Goal: Information Seeking & Learning: Learn about a topic

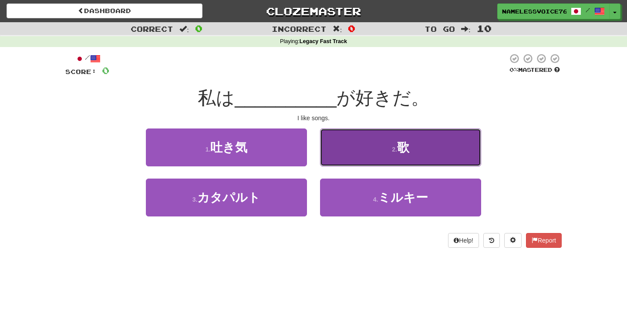
click at [393, 143] on button "2 . 歌" at bounding box center [400, 148] width 161 height 38
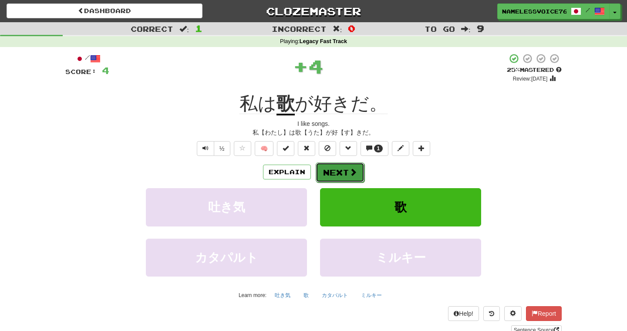
click at [325, 180] on button "Next" at bounding box center [340, 173] width 49 height 20
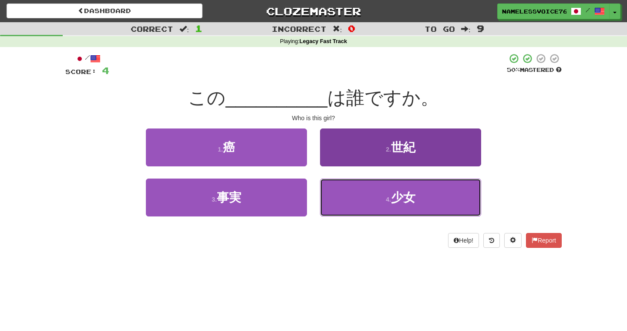
click at [352, 194] on button "4 . 少女" at bounding box center [400, 198] width 161 height 38
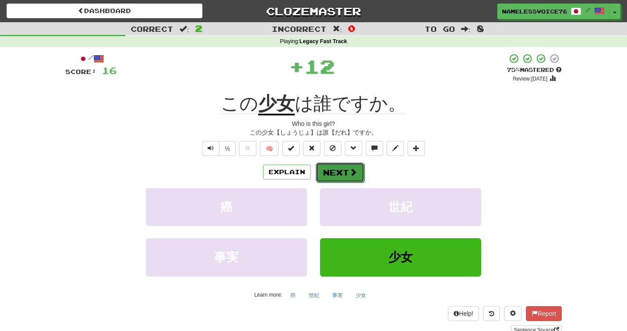
click at [332, 171] on button "Next" at bounding box center [340, 173] width 49 height 20
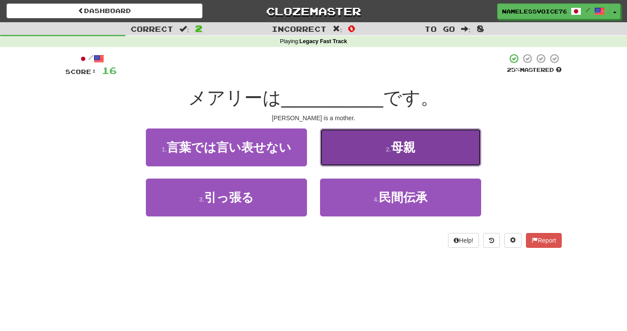
click at [359, 150] on button "2 . 母親" at bounding box center [400, 148] width 161 height 38
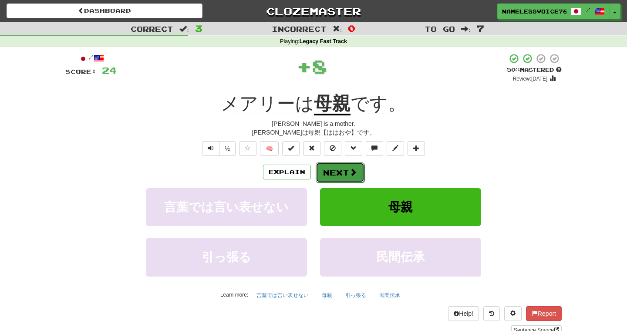
click at [333, 168] on button "Next" at bounding box center [340, 173] width 49 height 20
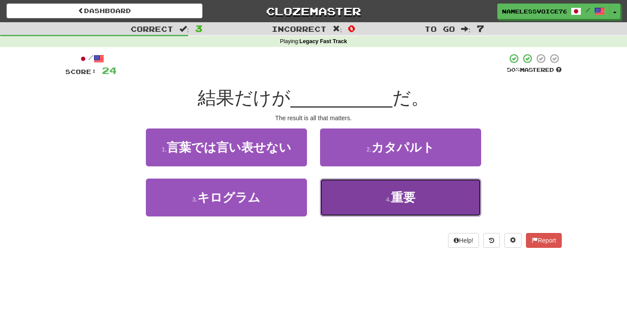
click at [349, 201] on button "4 . 重要" at bounding box center [400, 198] width 161 height 38
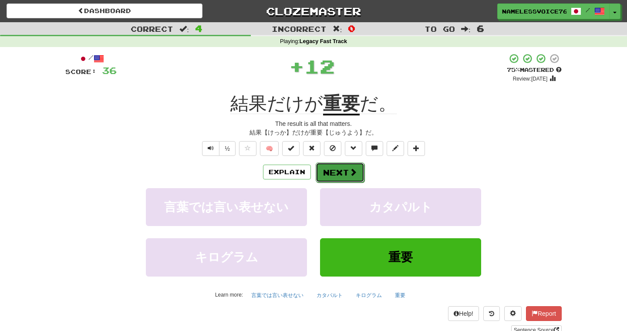
click at [330, 172] on button "Next" at bounding box center [340, 173] width 49 height 20
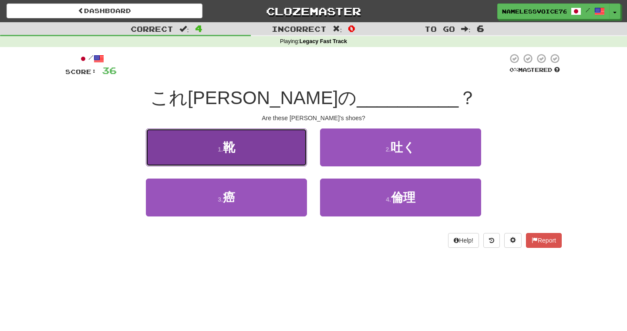
click at [283, 145] on button "1 . 靴" at bounding box center [226, 148] width 161 height 38
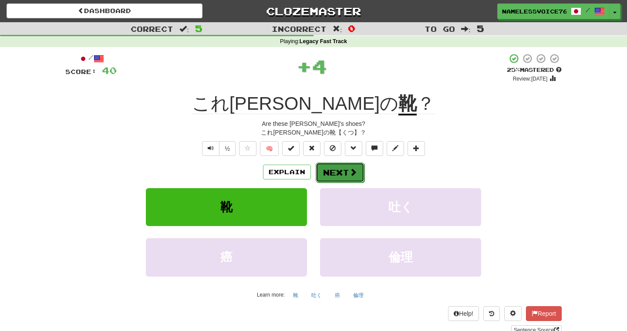
click at [330, 169] on button "Next" at bounding box center [340, 173] width 49 height 20
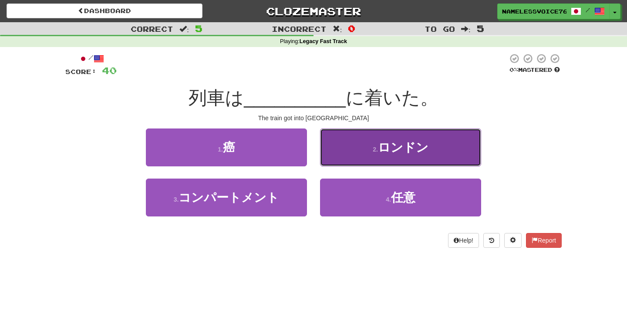
click at [357, 161] on button "2 . ロンドン" at bounding box center [400, 148] width 161 height 38
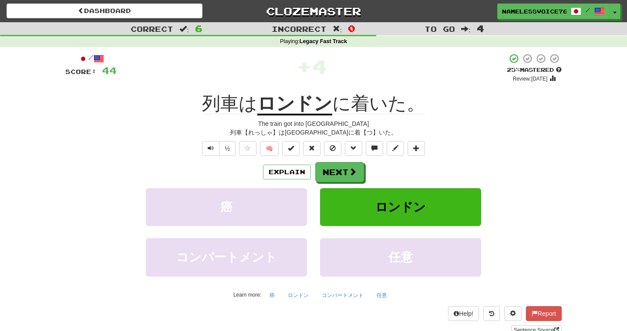
click at [411, 125] on div "The train got into [GEOGRAPHIC_DATA]" at bounding box center [313, 123] width 497 height 9
click at [351, 176] on span at bounding box center [353, 172] width 8 height 8
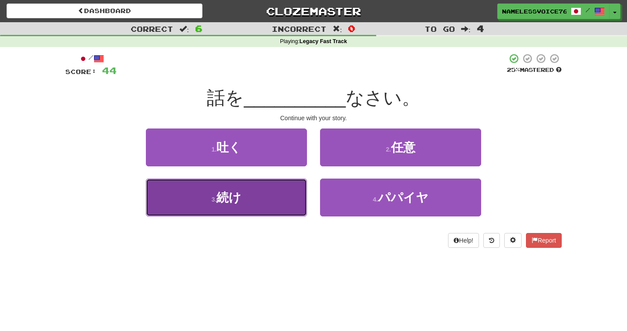
click at [301, 203] on button "3 . 続け" at bounding box center [226, 198] width 161 height 38
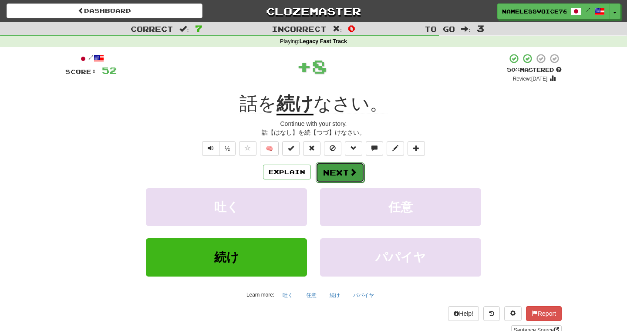
click at [339, 176] on button "Next" at bounding box center [340, 173] width 49 height 20
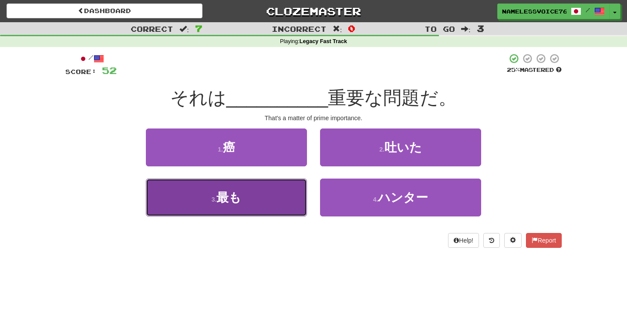
click at [303, 192] on button "3 . 最も" at bounding box center [226, 198] width 161 height 38
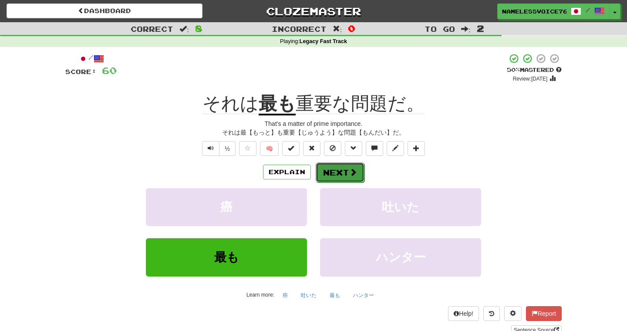
click at [340, 176] on button "Next" at bounding box center [340, 173] width 49 height 20
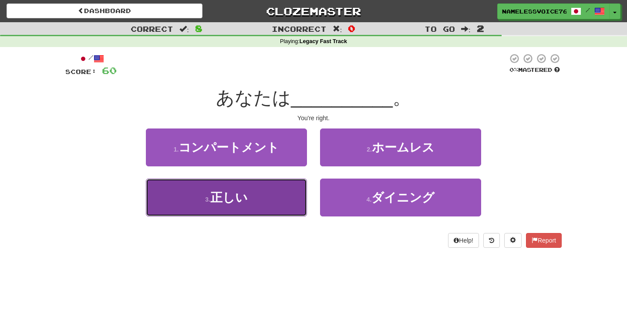
click at [275, 190] on button "3 . 正しい" at bounding box center [226, 198] width 161 height 38
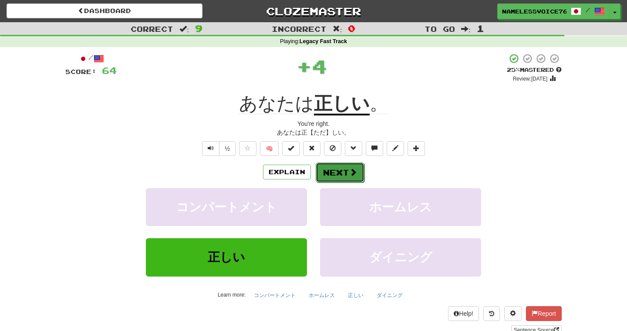
click at [332, 171] on button "Next" at bounding box center [340, 173] width 49 height 20
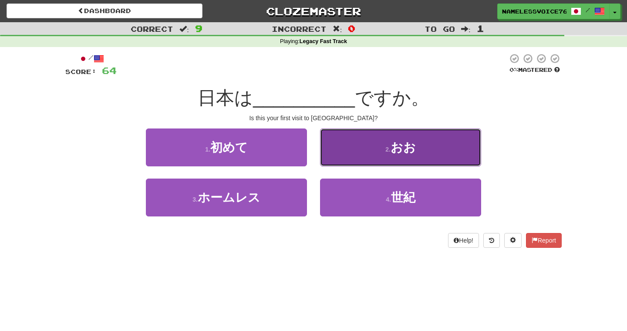
click at [329, 159] on button "2 . おお" at bounding box center [400, 148] width 161 height 38
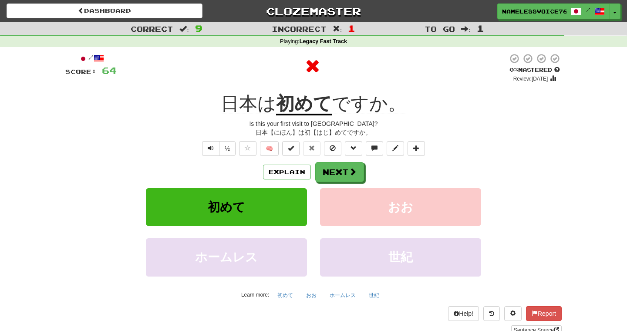
click at [346, 184] on div "Explain Next 初めて おお ホームレス 世紀 Learn more: 初めて おお ホームレス 世紀" at bounding box center [313, 232] width 497 height 140
click at [344, 174] on button "Next" at bounding box center [340, 173] width 49 height 20
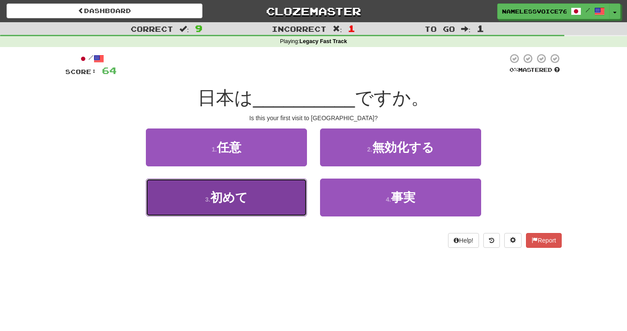
click at [266, 202] on button "3 . 初めて" at bounding box center [226, 198] width 161 height 38
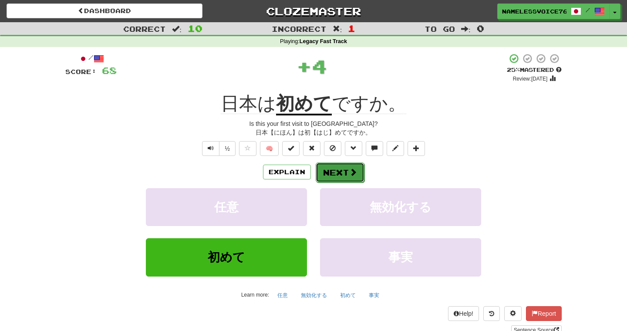
click at [326, 179] on button "Next" at bounding box center [340, 173] width 49 height 20
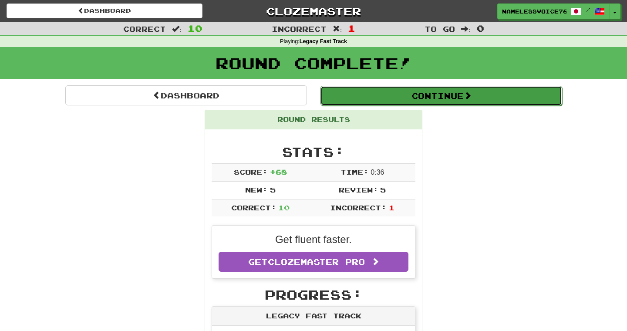
click at [360, 103] on button "Continue" at bounding box center [442, 96] width 242 height 20
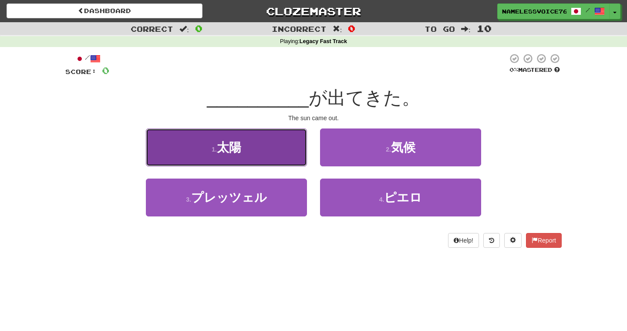
click at [282, 143] on button "1 . [PERSON_NAME]" at bounding box center [226, 148] width 161 height 38
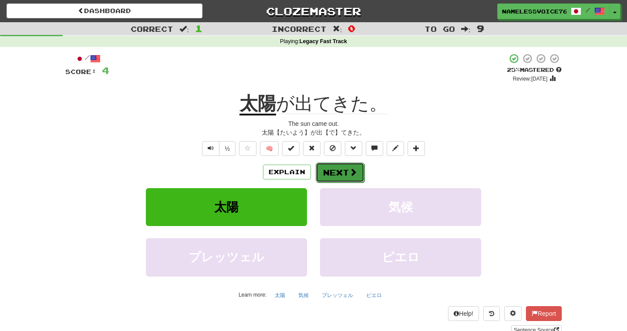
click at [333, 172] on button "Next" at bounding box center [340, 173] width 49 height 20
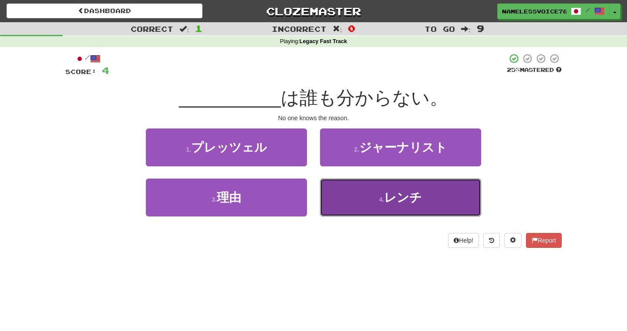
click at [337, 185] on button "4 . レンチ" at bounding box center [400, 198] width 161 height 38
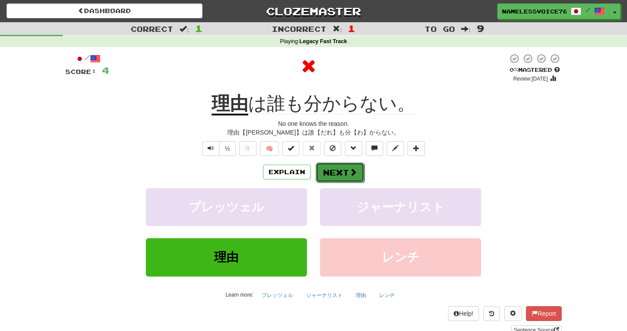
click at [330, 176] on button "Next" at bounding box center [340, 173] width 49 height 20
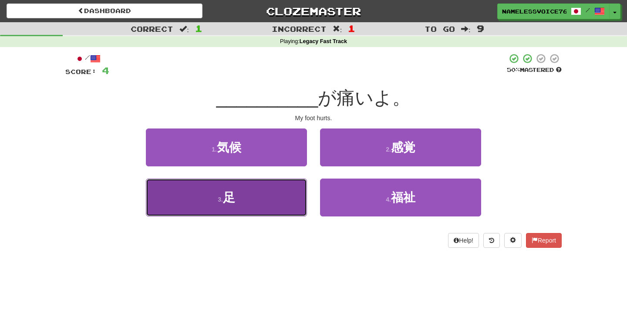
click at [302, 192] on button "3 . 足" at bounding box center [226, 198] width 161 height 38
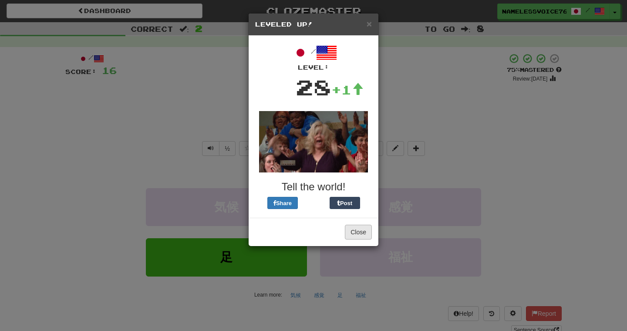
click at [353, 225] on div "Close" at bounding box center [314, 232] width 130 height 28
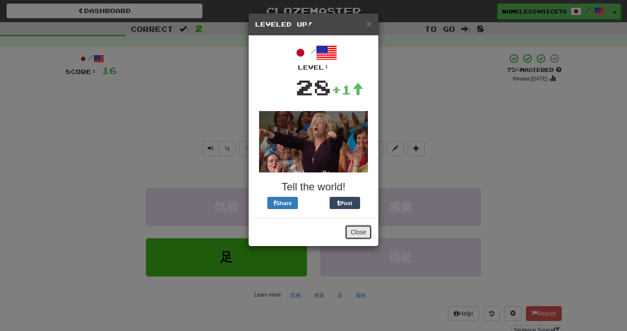
click at [360, 234] on button "Close" at bounding box center [358, 232] width 27 height 15
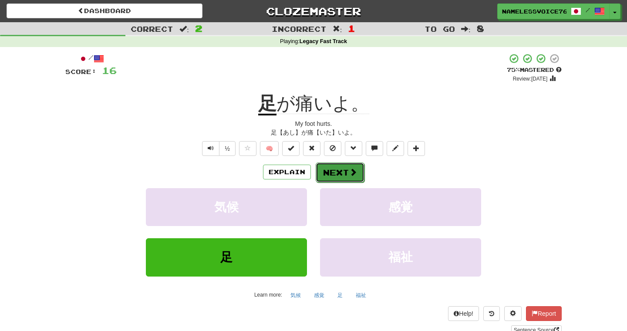
click at [358, 173] on button "Next" at bounding box center [340, 173] width 49 height 20
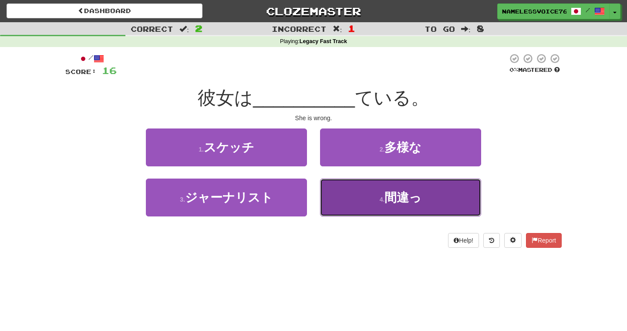
click at [357, 193] on button "4 . 間違っ" at bounding box center [400, 198] width 161 height 38
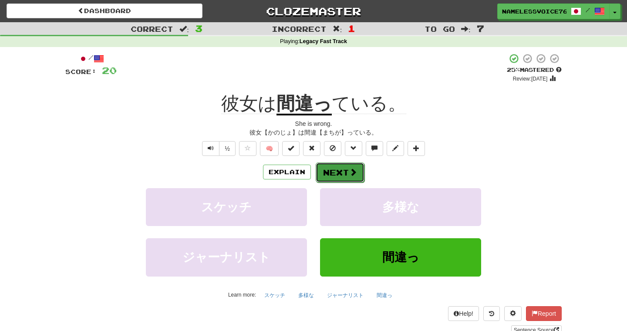
click at [352, 169] on span at bounding box center [353, 172] width 8 height 8
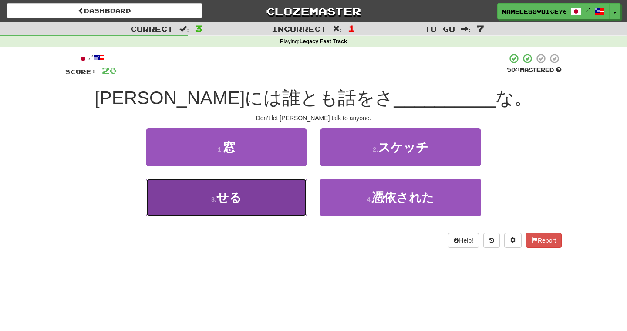
click at [292, 194] on button "3 . せる" at bounding box center [226, 198] width 161 height 38
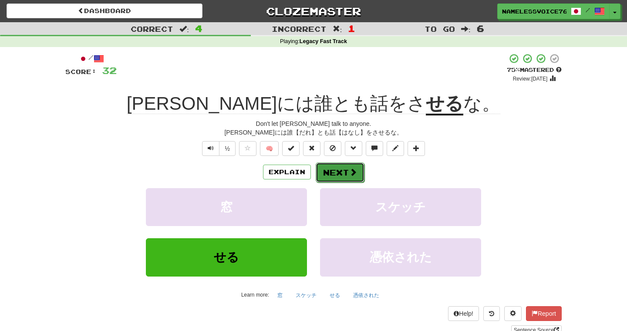
click at [333, 166] on button "Next" at bounding box center [340, 173] width 49 height 20
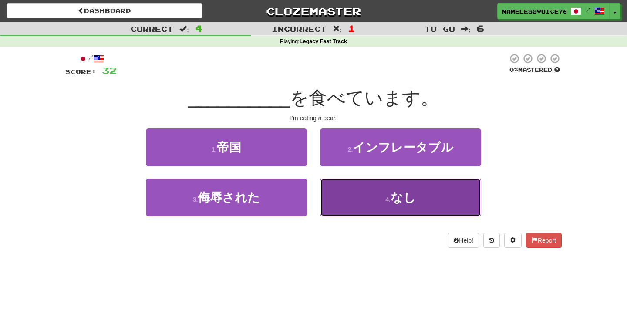
click at [342, 186] on button "4 . なし" at bounding box center [400, 198] width 161 height 38
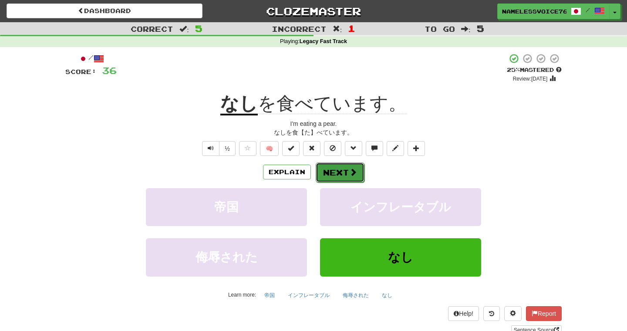
click at [347, 171] on button "Next" at bounding box center [340, 173] width 49 height 20
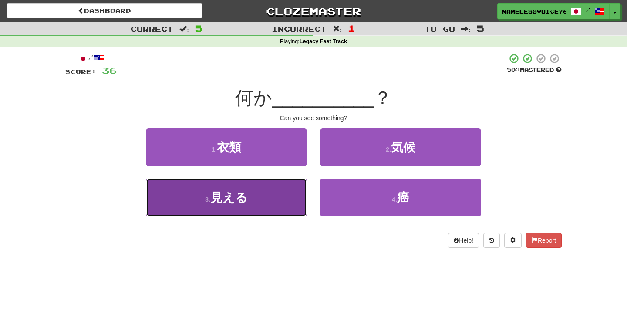
click at [272, 198] on button "3 . 見える" at bounding box center [226, 198] width 161 height 38
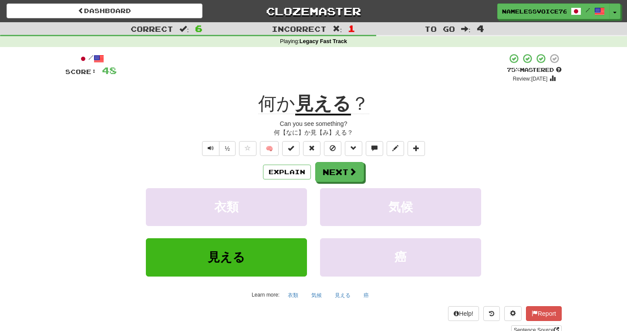
click at [452, 81] on div "+ 12" at bounding box center [312, 68] width 390 height 30
click at [344, 175] on button "Next" at bounding box center [340, 173] width 49 height 20
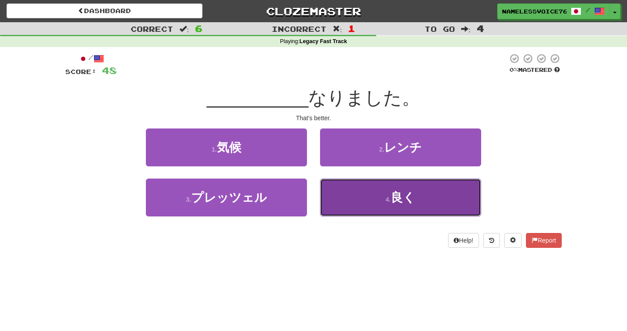
click at [349, 189] on button "4 . 良く" at bounding box center [400, 198] width 161 height 38
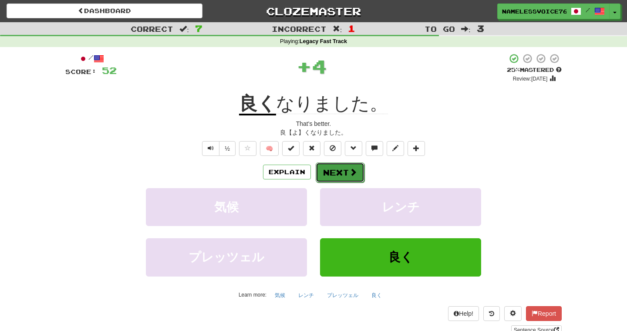
click at [343, 179] on button "Next" at bounding box center [340, 173] width 49 height 20
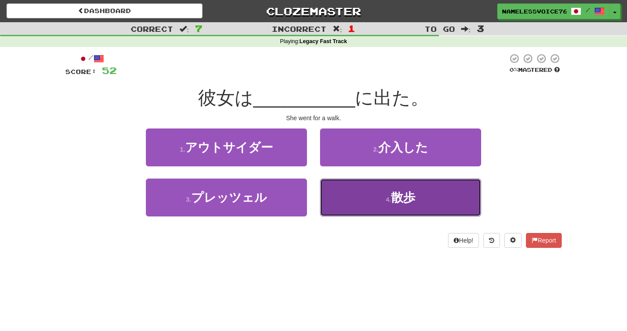
click at [342, 188] on button "4 . 散歩" at bounding box center [400, 198] width 161 height 38
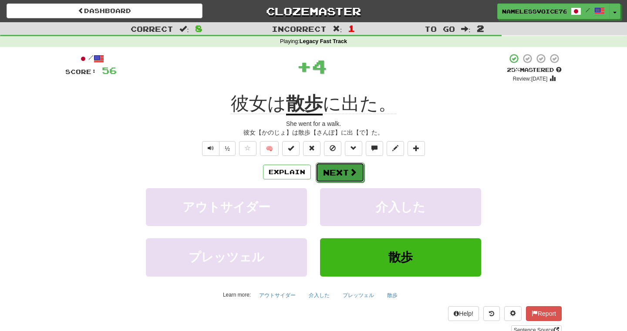
click at [343, 174] on button "Next" at bounding box center [340, 173] width 49 height 20
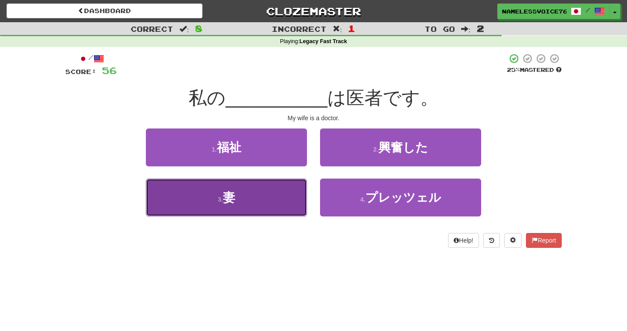
click at [280, 190] on button "3 . 妻" at bounding box center [226, 198] width 161 height 38
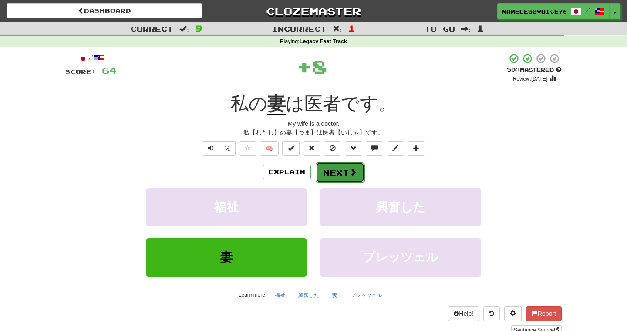
click at [335, 165] on button "Next" at bounding box center [340, 173] width 49 height 20
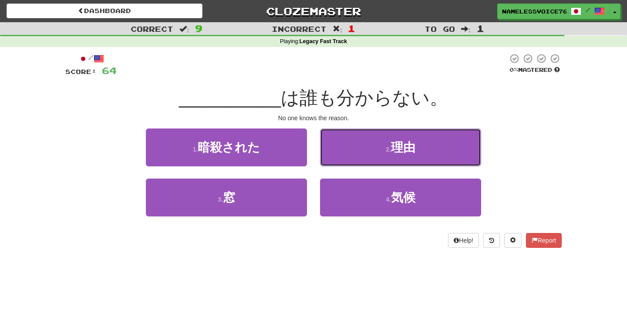
click at [335, 165] on button "2 . 理由" at bounding box center [400, 148] width 161 height 38
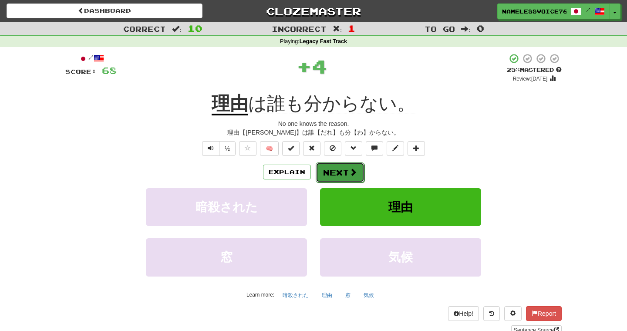
click at [337, 172] on button "Next" at bounding box center [340, 173] width 49 height 20
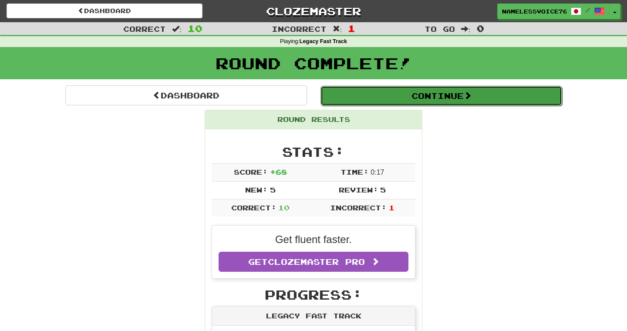
click at [376, 99] on button "Continue" at bounding box center [442, 96] width 242 height 20
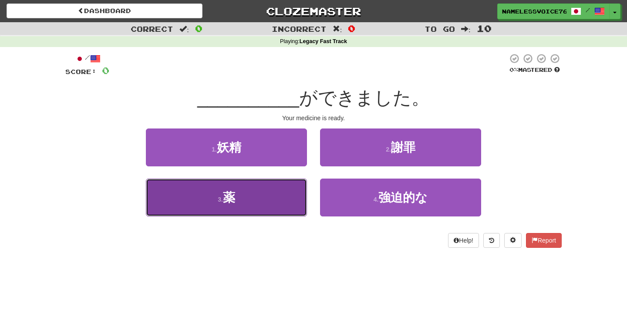
click at [282, 188] on button "3 . 薬" at bounding box center [226, 198] width 161 height 38
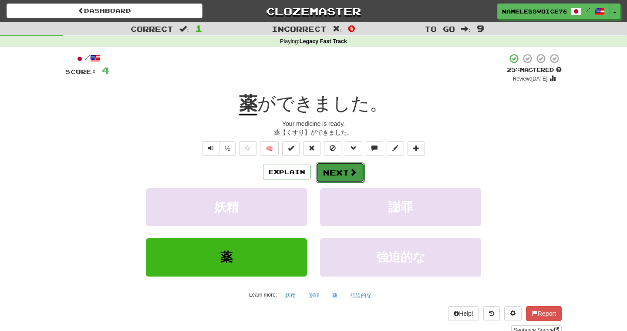
click at [329, 172] on button "Next" at bounding box center [340, 173] width 49 height 20
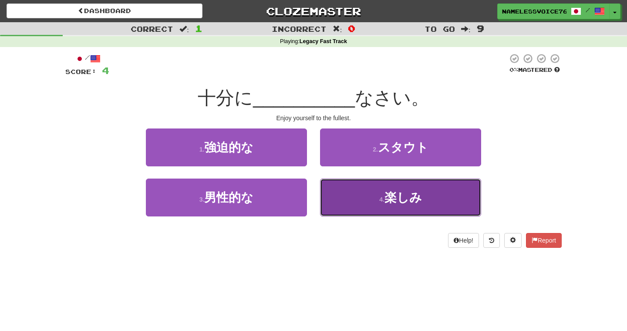
click at [340, 191] on button "4 . 楽しみ" at bounding box center [400, 198] width 161 height 38
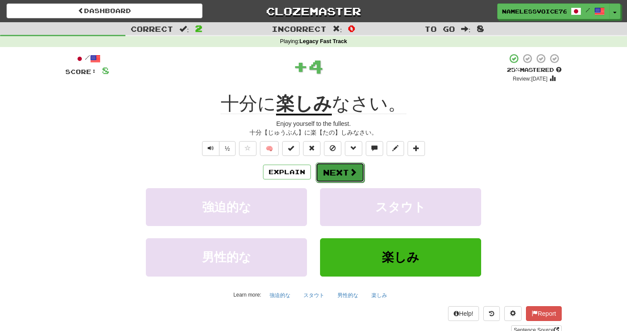
click at [343, 180] on button "Next" at bounding box center [340, 173] width 49 height 20
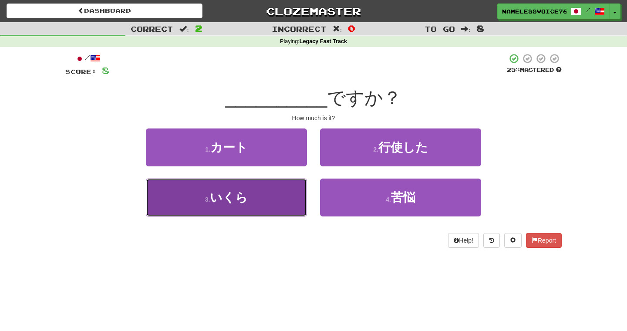
click at [271, 200] on button "3 . いくら" at bounding box center [226, 198] width 161 height 38
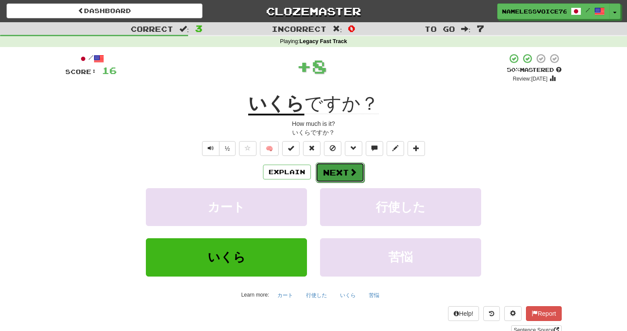
click at [335, 169] on button "Next" at bounding box center [340, 173] width 49 height 20
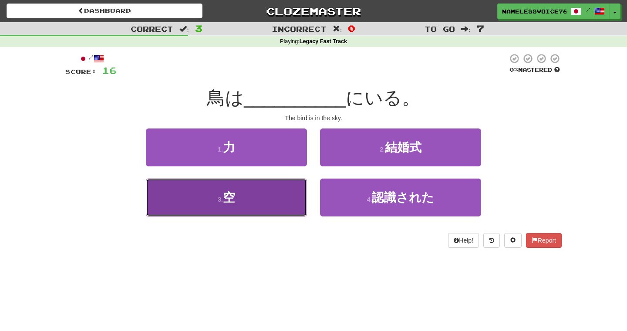
click at [271, 207] on button "3 . 空" at bounding box center [226, 198] width 161 height 38
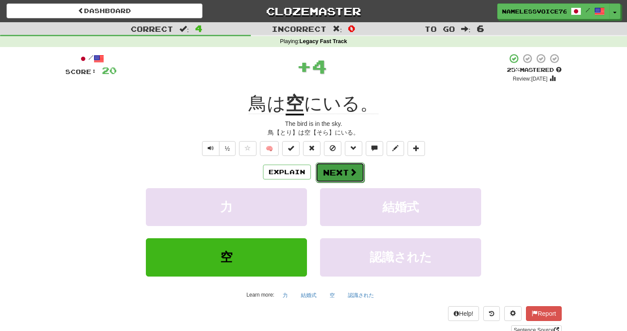
click at [333, 172] on button "Next" at bounding box center [340, 173] width 49 height 20
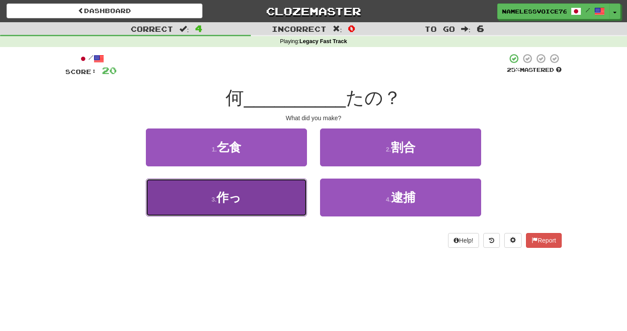
click at [293, 190] on button "3 . 作っ" at bounding box center [226, 198] width 161 height 38
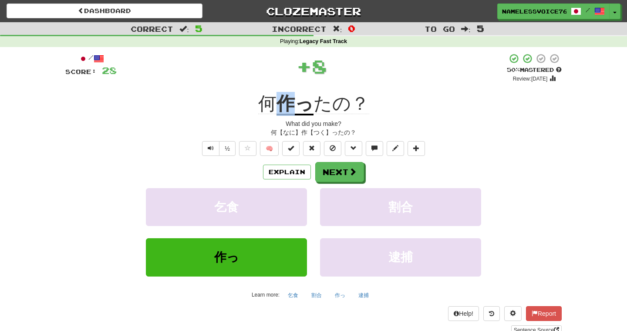
drag, startPoint x: 275, startPoint y: 102, endPoint x: 291, endPoint y: 109, distance: 18.1
click at [291, 109] on div "何 作っ たの？" at bounding box center [313, 104] width 497 height 24
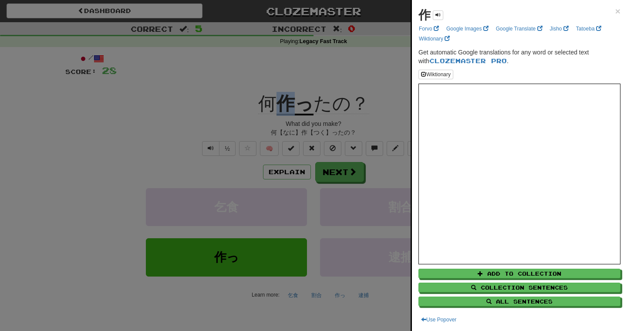
click at [373, 128] on div at bounding box center [313, 165] width 627 height 331
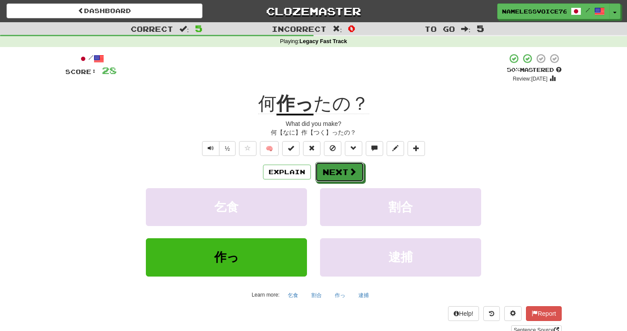
click at [343, 179] on button "Next" at bounding box center [339, 172] width 49 height 20
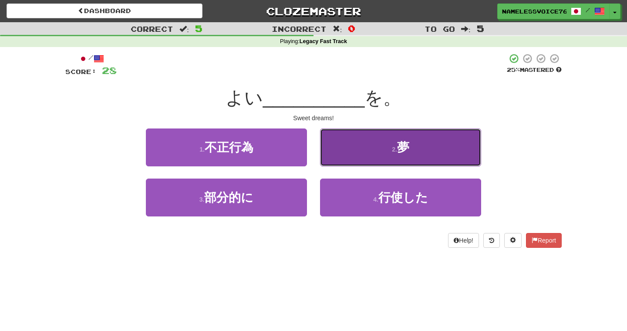
click at [366, 138] on button "2 . 夢" at bounding box center [400, 148] width 161 height 38
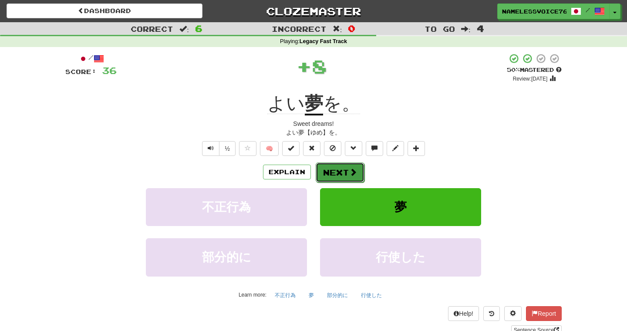
click at [334, 168] on button "Next" at bounding box center [340, 173] width 49 height 20
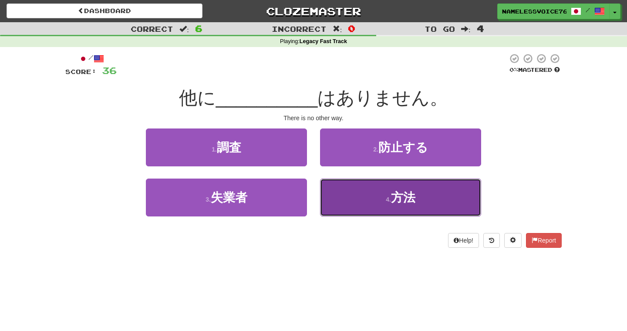
click at [393, 193] on span "方法" at bounding box center [403, 198] width 24 height 14
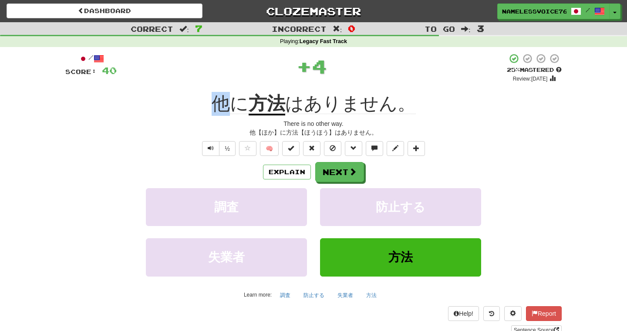
drag, startPoint x: 208, startPoint y: 102, endPoint x: 228, endPoint y: 107, distance: 20.6
click at [228, 107] on div "他に 方法 はありません。" at bounding box center [313, 104] width 497 height 24
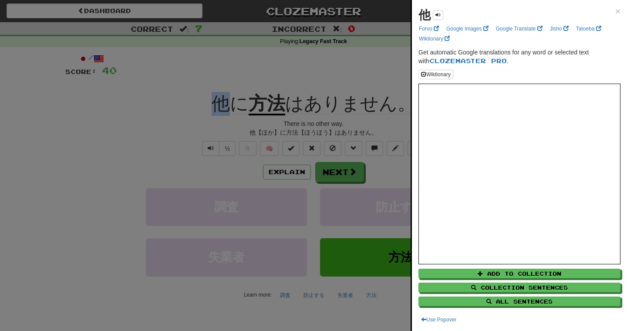
click at [343, 114] on div at bounding box center [313, 165] width 627 height 331
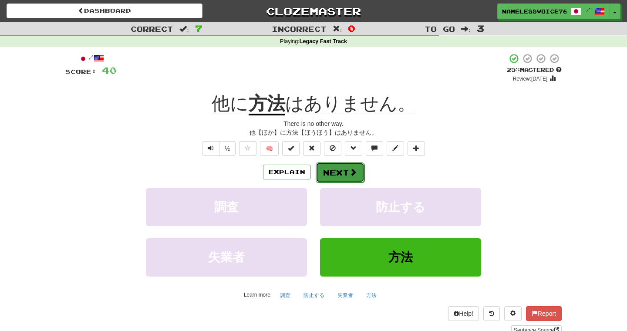
click at [326, 172] on button "Next" at bounding box center [340, 173] width 49 height 20
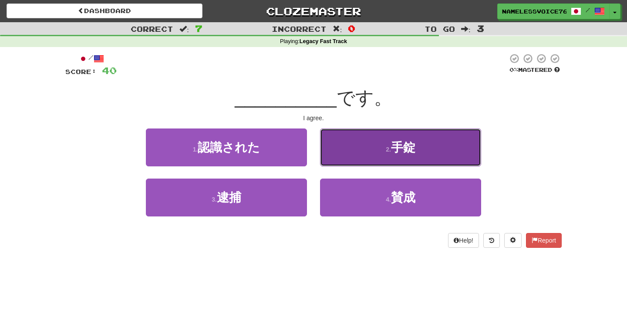
click at [339, 157] on button "2 . 手錠" at bounding box center [400, 148] width 161 height 38
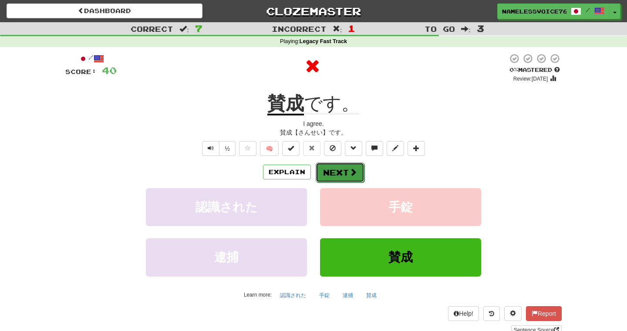
click at [335, 173] on button "Next" at bounding box center [340, 173] width 49 height 20
